Goal: Transaction & Acquisition: Purchase product/service

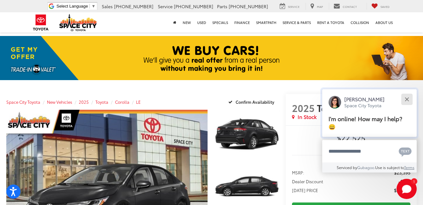
click at [411, 99] on button "Close" at bounding box center [407, 99] width 14 height 14
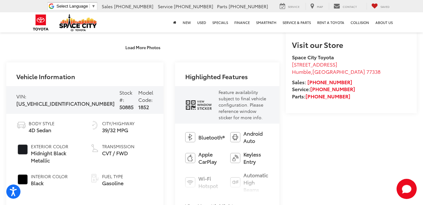
scroll to position [301, 0]
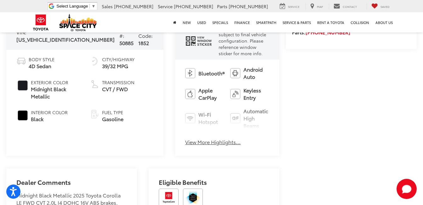
click at [195, 138] on button "View More Highlights..." at bounding box center [212, 141] width 55 height 7
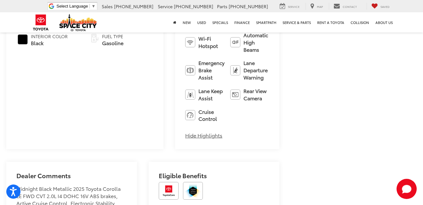
scroll to position [432, 0]
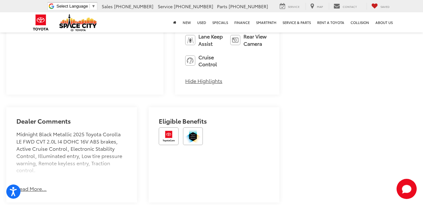
click at [33, 185] on button "Read More..." at bounding box center [31, 188] width 30 height 7
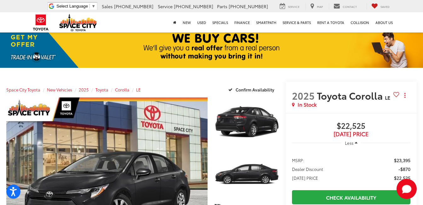
scroll to position [13, 0]
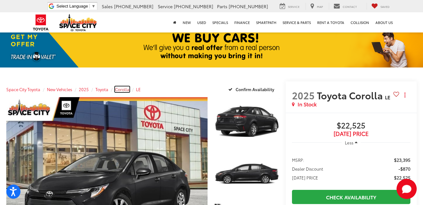
click at [126, 91] on span "Corolla" at bounding box center [122, 89] width 15 height 6
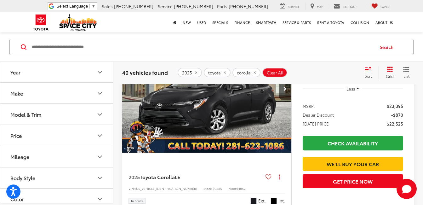
scroll to position [88, 0]
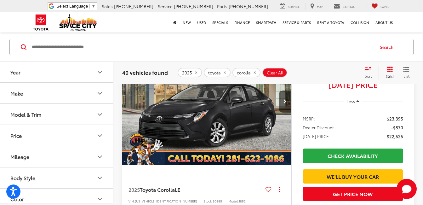
click at [79, 95] on button "Make" at bounding box center [57, 93] width 114 height 20
click at [83, 109] on button "Model & Trim" at bounding box center [57, 114] width 114 height 20
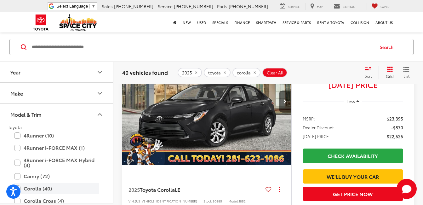
click at [41, 186] on label "Corolla (40)" at bounding box center [56, 188] width 85 height 11
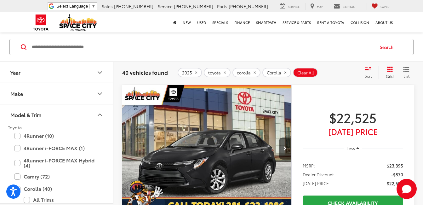
click at [368, 72] on div "Sort" at bounding box center [370, 72] width 17 height 13
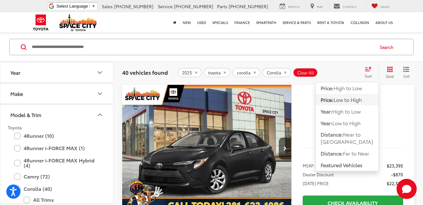
click at [348, 101] on span "Low to High" at bounding box center [348, 99] width 28 height 7
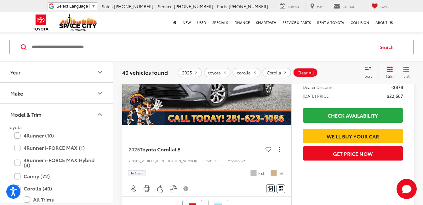
scroll to position [324, 0]
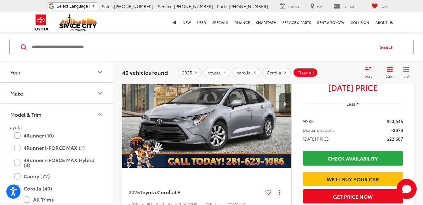
click at [286, 100] on button "Next image" at bounding box center [285, 104] width 13 height 22
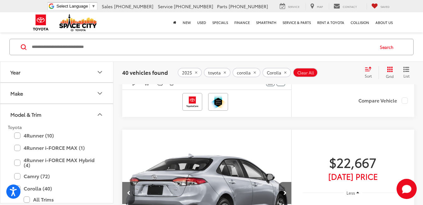
scroll to position [225, 0]
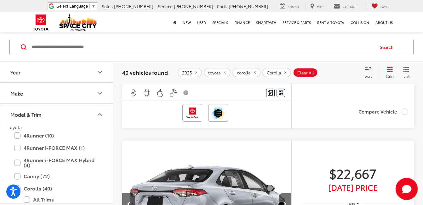
click at [407, 183] on icon "Start Chat" at bounding box center [407, 189] width 20 height 20
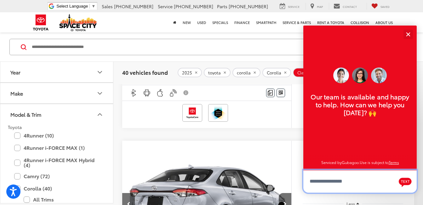
scroll to position [8, 0]
click at [333, 186] on textarea "Type your message" at bounding box center [361, 181] width 114 height 23
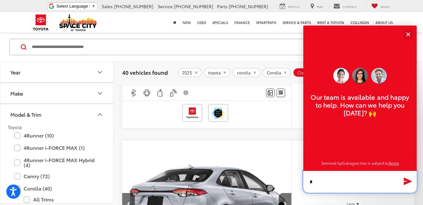
type textarea "**"
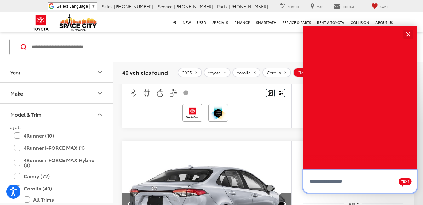
scroll to position [0, 0]
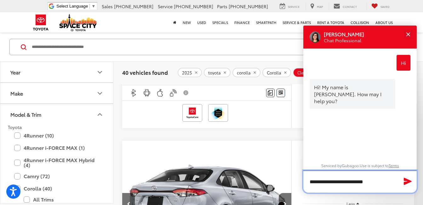
type textarea "**********"
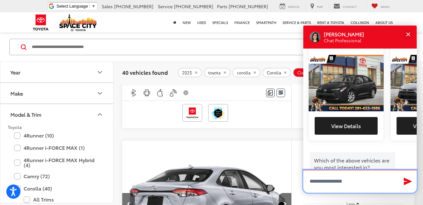
scroll to position [194, 0]
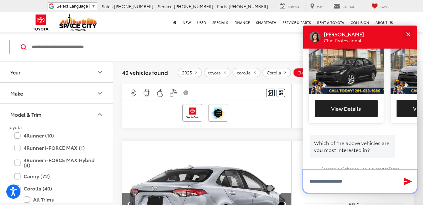
click at [333, 186] on textarea "Type your message" at bounding box center [361, 181] width 114 height 23
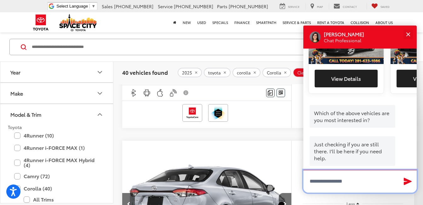
scroll to position [232, 0]
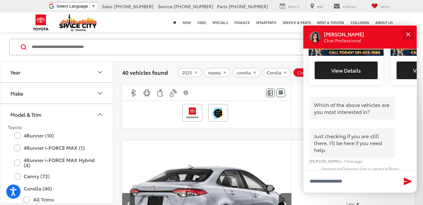
click at [407, 32] on button "Close" at bounding box center [409, 34] width 14 height 14
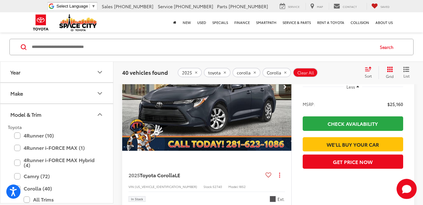
scroll to position [1309, 0]
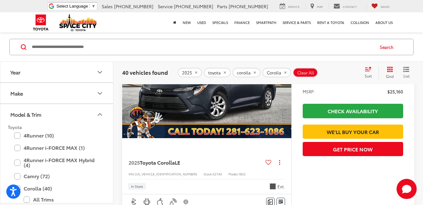
click at [214, 110] on img "2025 Toyota Corolla LE 0" at bounding box center [207, 75] width 170 height 128
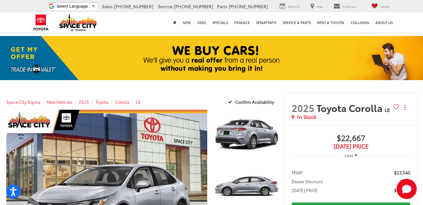
scroll to position [55, 0]
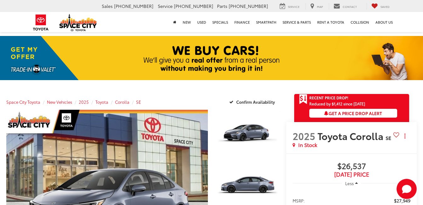
drag, startPoint x: 426, startPoint y: 15, endPoint x: 411, endPoint y: 23, distance: 16.8
click at [411, 23] on nav "New New Vehicles Model Line-Up Specials Manufacturer Offers Schedule Test Drive…" at bounding box center [211, 22] width 423 height 20
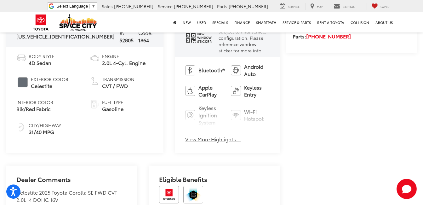
scroll to position [38, 0]
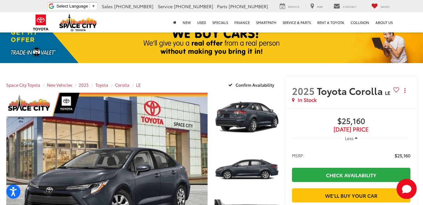
scroll to position [19, 0]
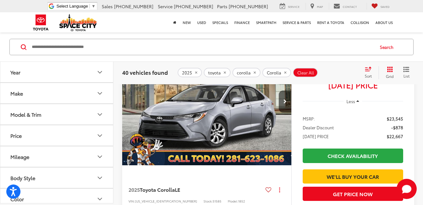
scroll to position [322, 0]
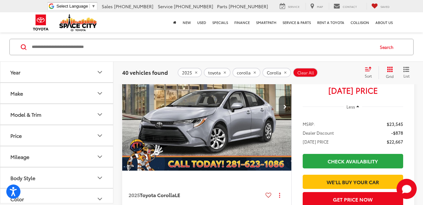
click at [406, 19] on nav "New New Vehicles Model Line-Up Specials Manufacturer Offers Schedule Test Drive…" at bounding box center [211, 22] width 423 height 20
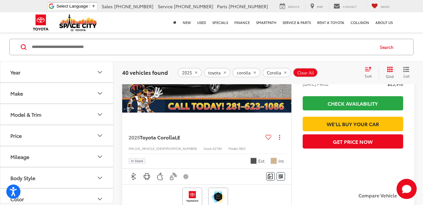
scroll to position [872, 0]
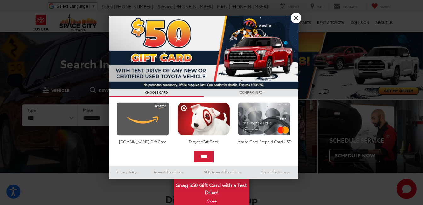
drag, startPoint x: 152, startPoint y: 120, endPoint x: 141, endPoint y: 131, distance: 15.2
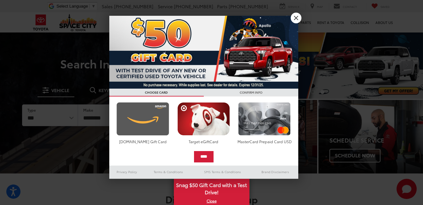
click at [141, 131] on img at bounding box center [143, 118] width 56 height 33
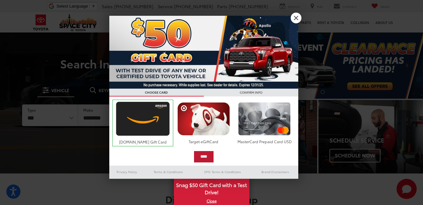
click at [208, 157] on input "****" at bounding box center [204, 156] width 20 height 11
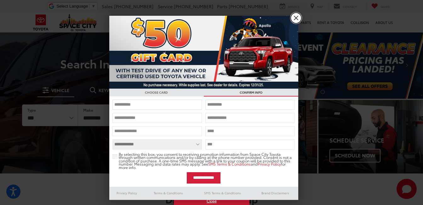
click at [295, 16] on link "X" at bounding box center [296, 18] width 11 height 11
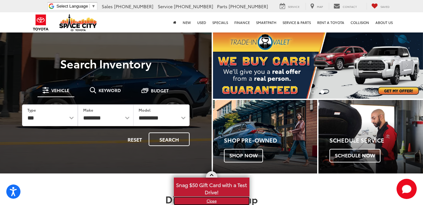
click at [211, 200] on link "X" at bounding box center [212, 200] width 74 height 7
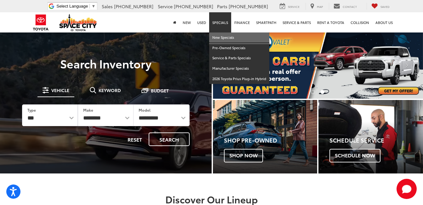
click at [226, 37] on link "New Specials" at bounding box center [239, 37] width 60 height 10
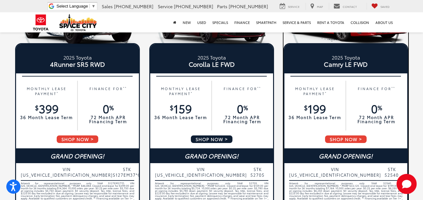
scroll to position [374, 0]
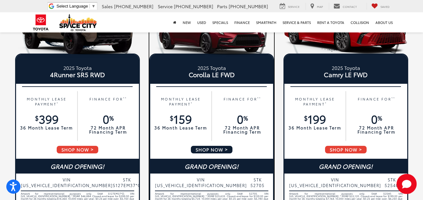
click at [223, 168] on div "GRAND OPENING!" at bounding box center [211, 166] width 123 height 15
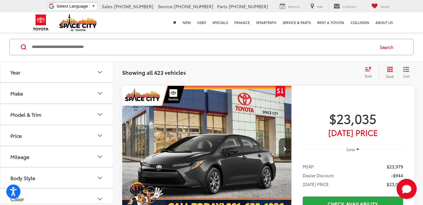
scroll to position [522, 0]
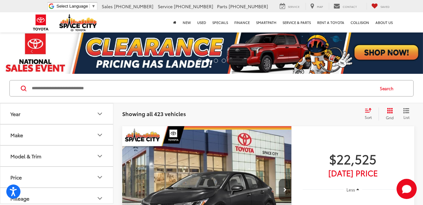
click at [371, 115] on span "Sort" at bounding box center [368, 116] width 7 height 5
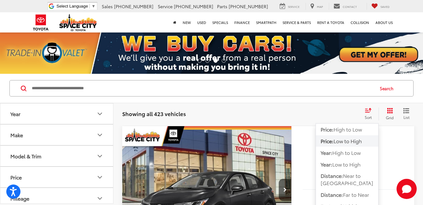
click at [342, 141] on span "Low to High" at bounding box center [348, 140] width 28 height 7
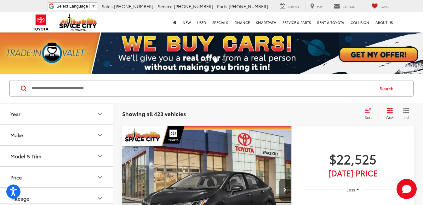
click at [321, 106] on div "Showing all 423 vehicles Clear All + 0 test Sort Price: High to Low Price: Low …" at bounding box center [269, 113] width 310 height 23
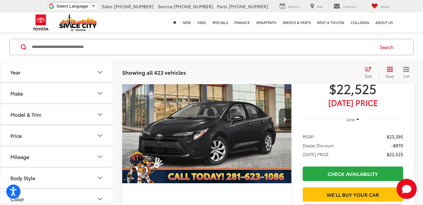
scroll to position [97, 0]
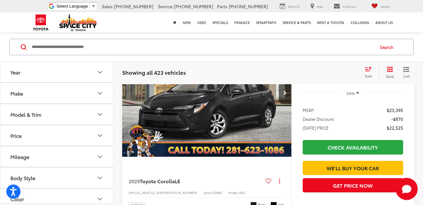
click at [406, 188] on icon "Start Chat" at bounding box center [406, 189] width 9 height 8
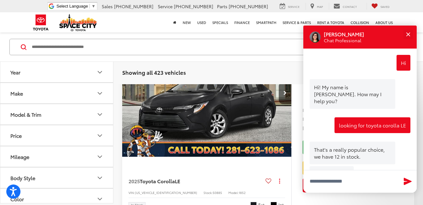
scroll to position [232, 0]
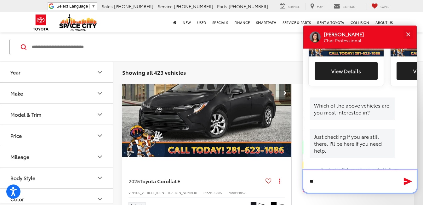
type textarea "***"
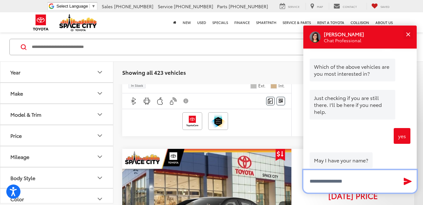
scroll to position [280, 0]
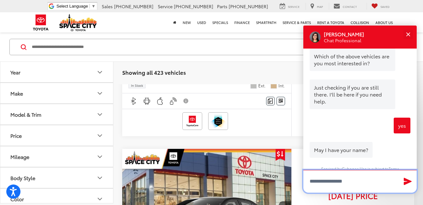
click at [361, 187] on input "Type your message" at bounding box center [361, 181] width 114 height 23
type input "**********"
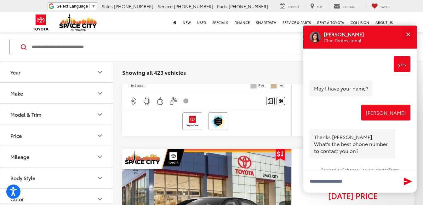
scroll to position [343, 0]
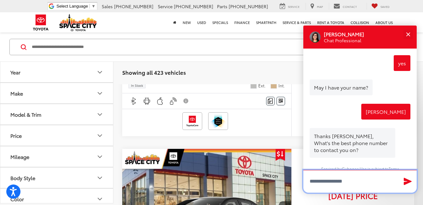
click at [352, 181] on input "Type your message" at bounding box center [361, 181] width 114 height 23
type input "**********"
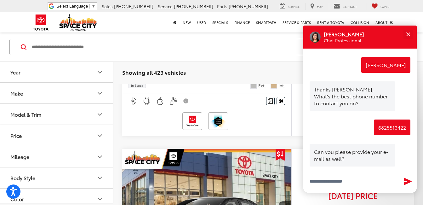
scroll to position [398, 0]
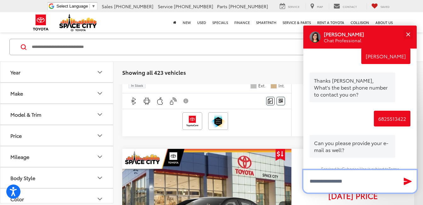
click at [350, 176] on input "Type your message" at bounding box center [361, 181] width 114 height 23
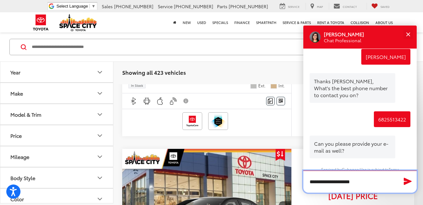
type input "**********"
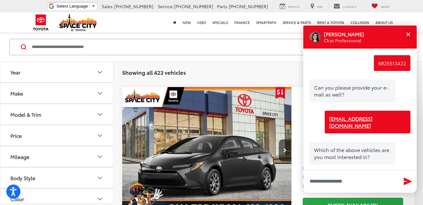
scroll to position [518, 0]
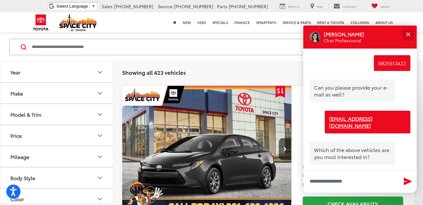
click at [409, 32] on button "Close" at bounding box center [409, 34] width 14 height 14
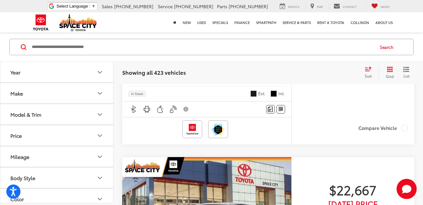
scroll to position [279, 0]
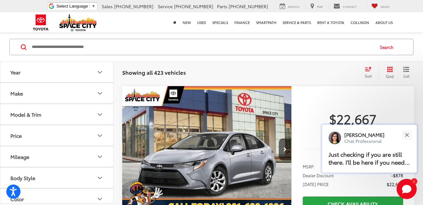
click at [378, 153] on p "Just checking if you are still there. I'll be here if you need help." at bounding box center [370, 159] width 82 height 16
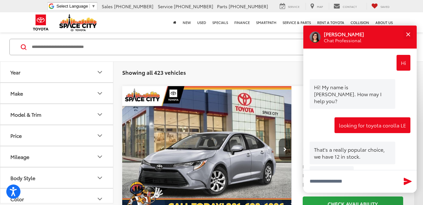
scroll to position [492, 0]
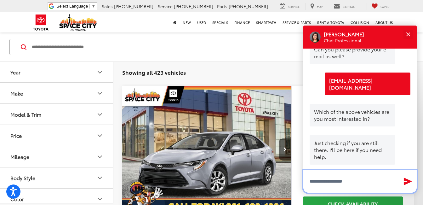
click at [361, 177] on textarea "Type your message" at bounding box center [361, 181] width 114 height 23
